Goal: Task Accomplishment & Management: Manage account settings

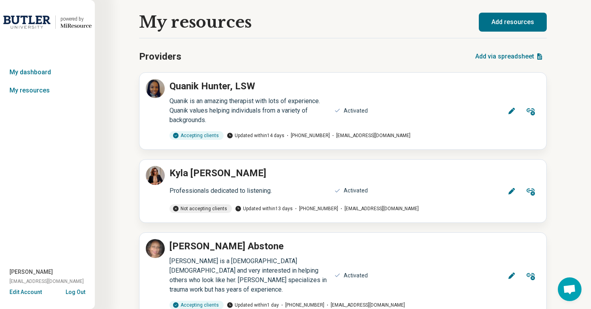
click at [83, 294] on button "Log Out" at bounding box center [76, 291] width 20 height 6
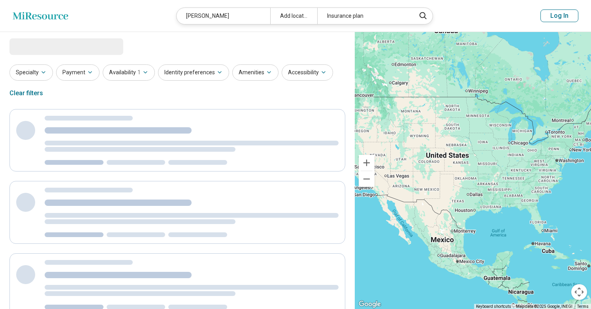
select select "***"
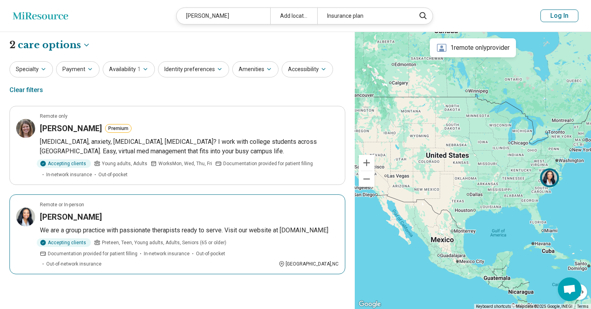
click at [105, 221] on div "[PERSON_NAME]" at bounding box center [189, 216] width 299 height 11
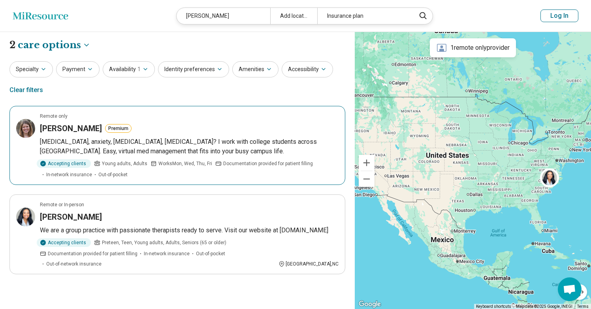
click at [147, 147] on p "ADHD, anxiety, depression, PTSD? I work with college students across MA. Easy, …" at bounding box center [189, 146] width 299 height 19
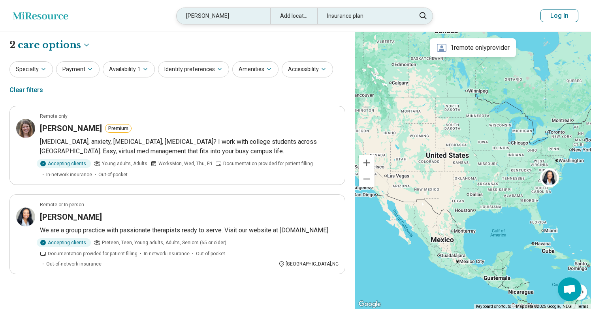
click at [208, 17] on div "Alicia Battles" at bounding box center [224, 16] width 94 height 16
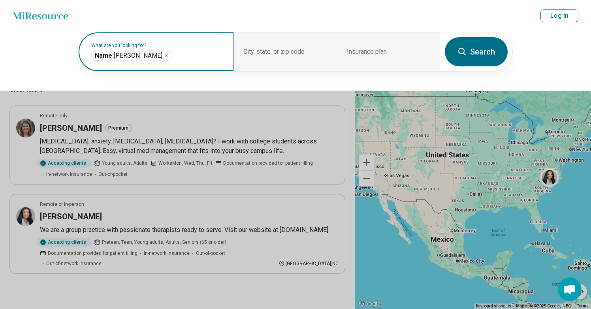
click at [164, 57] on icon "Remove" at bounding box center [166, 55] width 5 height 5
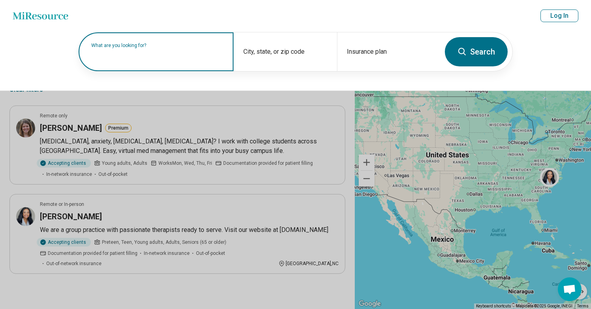
click at [144, 57] on input "text" at bounding box center [157, 55] width 133 height 9
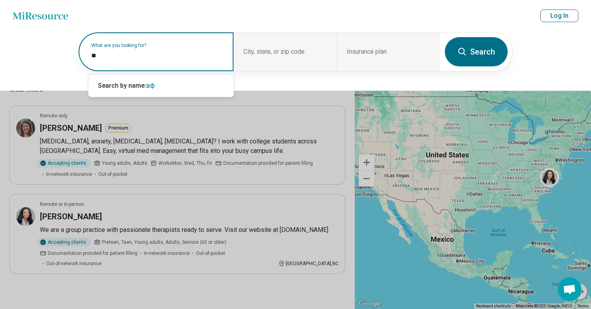
type input "*"
type input "**********"
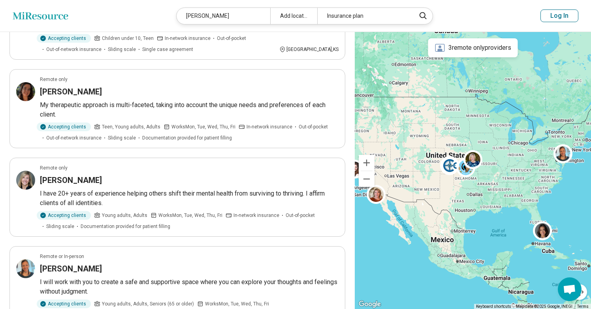
scroll to position [520, 0]
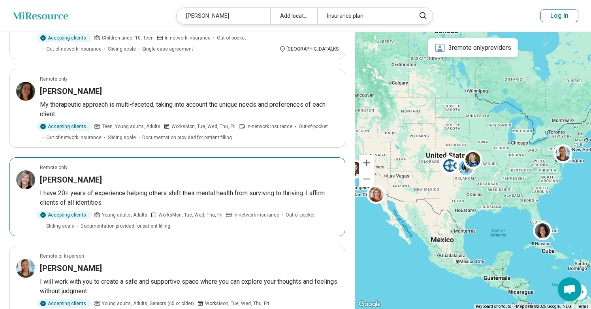
click at [160, 162] on article "Remote only Danielle Oakley I have 20+ years of experience helping others shift…" at bounding box center [177, 196] width 336 height 79
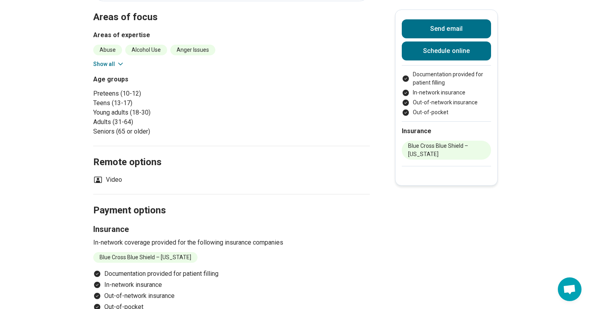
scroll to position [147, 0]
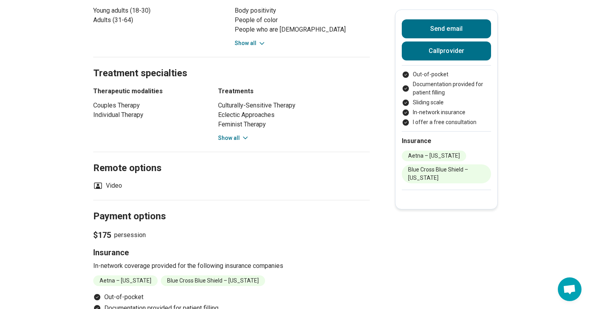
scroll to position [398, 0]
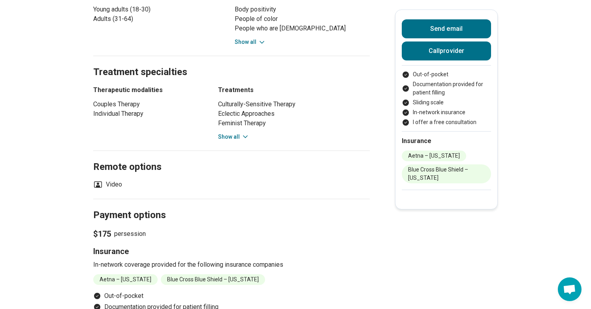
click at [110, 234] on span "$175" at bounding box center [102, 233] width 18 height 11
click at [145, 235] on p "$175 per session" at bounding box center [231, 233] width 277 height 11
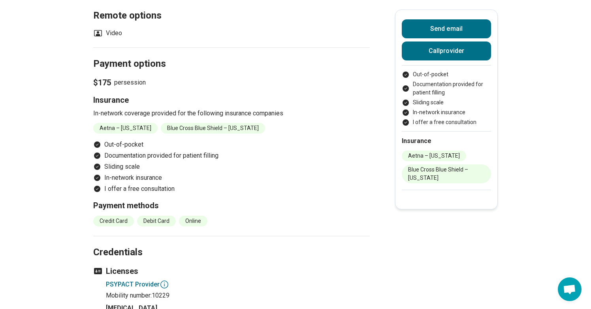
scroll to position [535, 0]
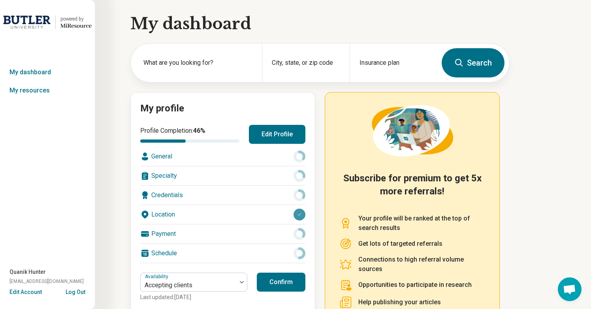
click at [276, 138] on button "Edit Profile" at bounding box center [277, 134] width 57 height 19
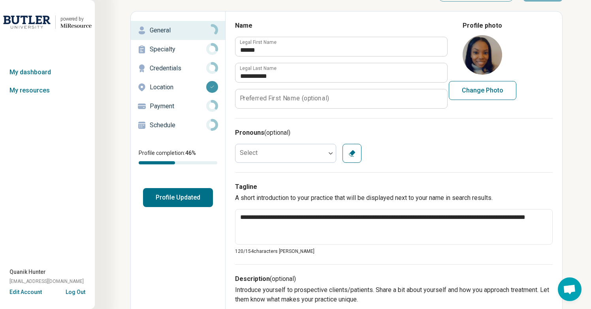
scroll to position [25, 0]
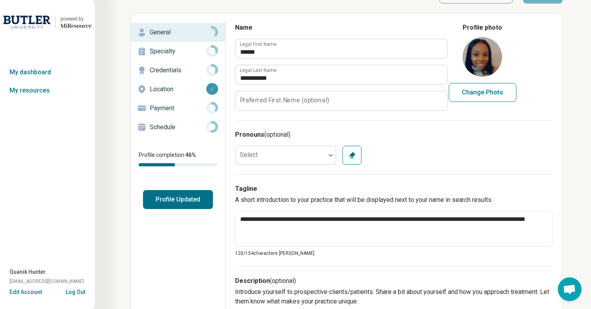
click at [159, 108] on p "Payment" at bounding box center [178, 108] width 57 height 9
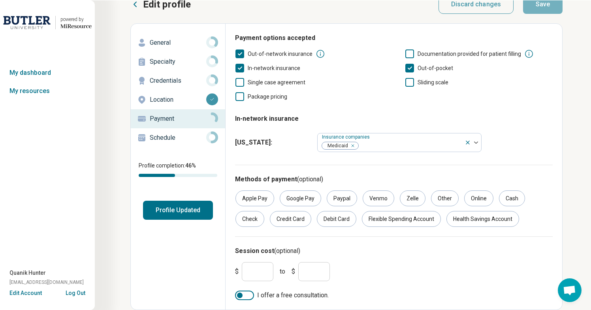
scroll to position [15, 0]
